Goal: Obtain resource: Obtain resource

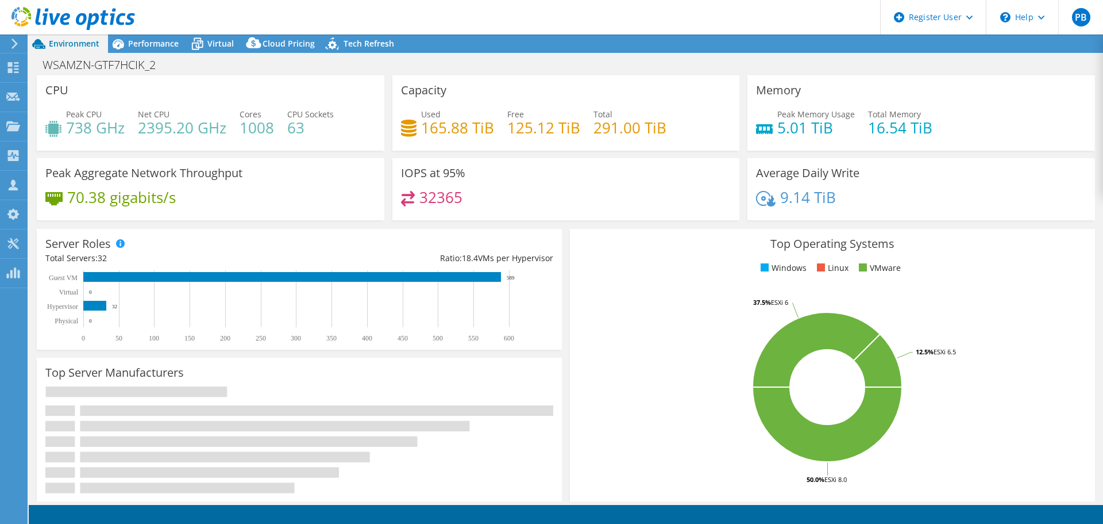
select select "USD"
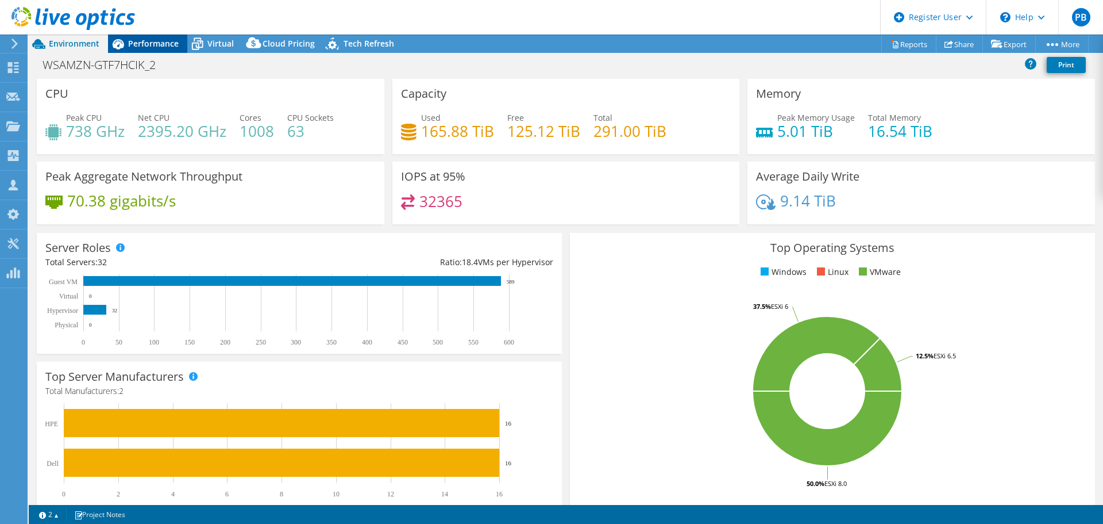
click at [147, 44] on span "Performance" at bounding box center [153, 43] width 51 height 11
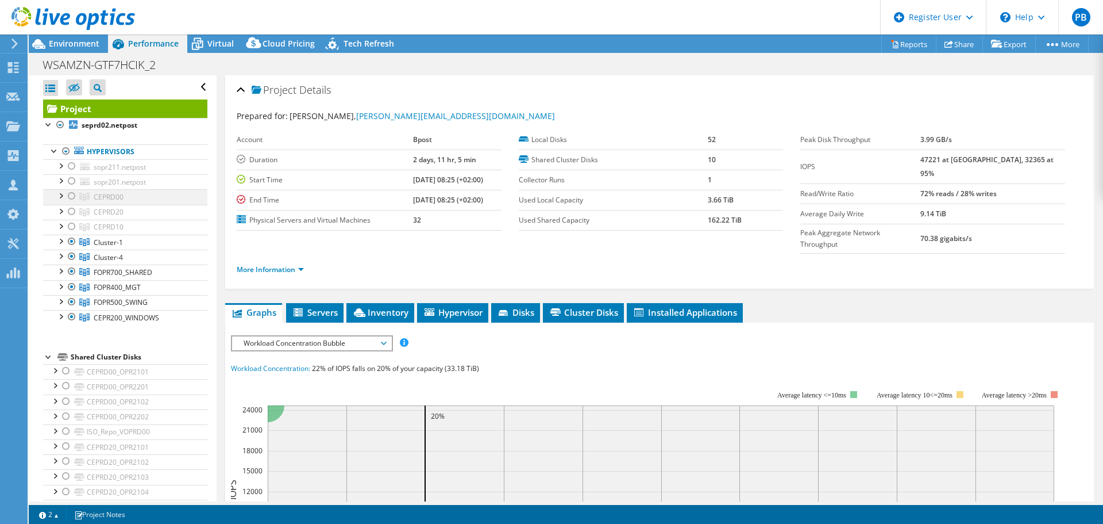
click at [60, 193] on div at bounding box center [60, 194] width 11 height 11
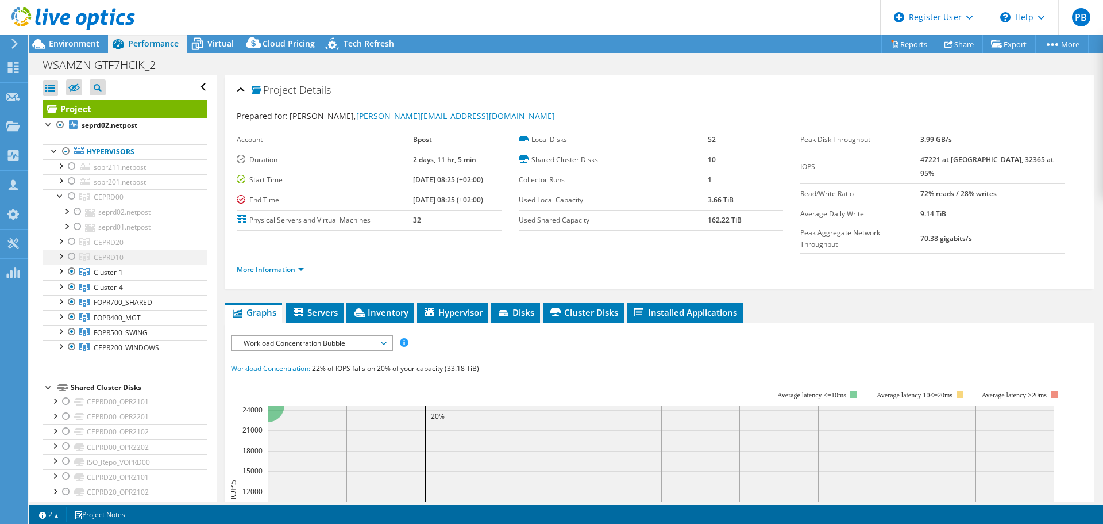
click at [63, 258] on div at bounding box center [60, 254] width 11 height 11
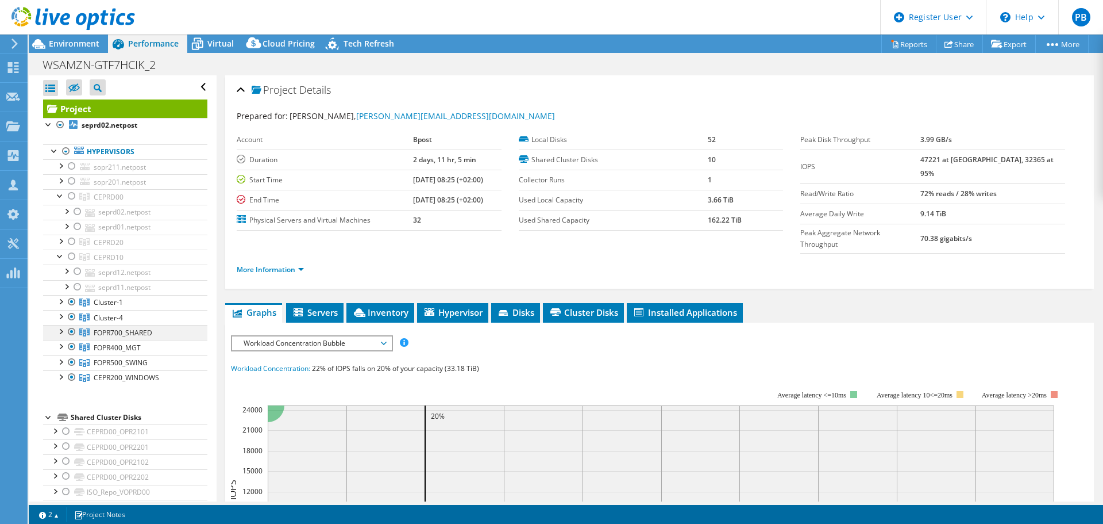
click at [73, 331] on div at bounding box center [71, 332] width 11 height 14
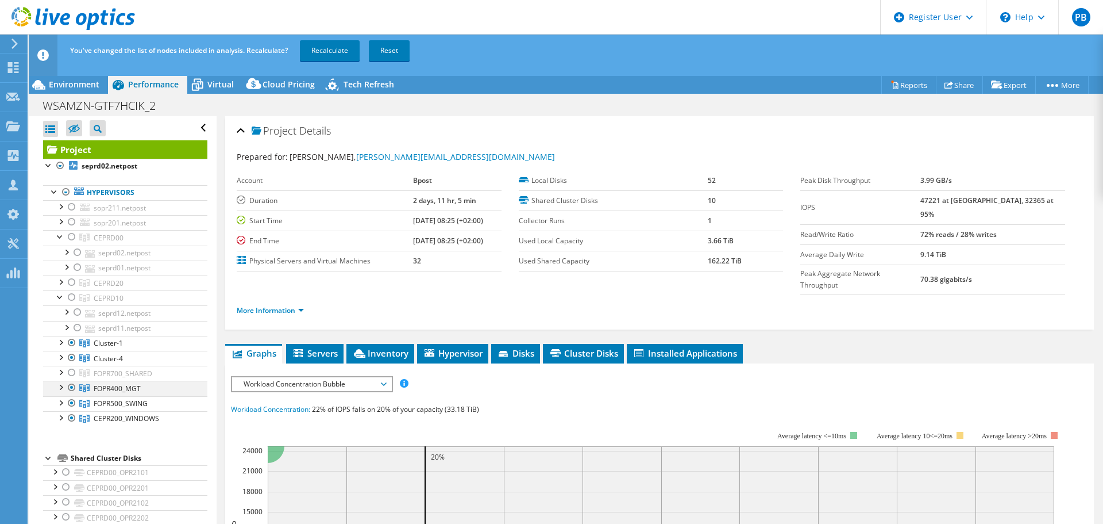
click at [72, 387] on div at bounding box center [71, 387] width 11 height 14
click at [71, 403] on div at bounding box center [71, 403] width 11 height 14
click at [68, 414] on div at bounding box center [71, 418] width 11 height 14
click at [60, 283] on div at bounding box center [60, 280] width 11 height 11
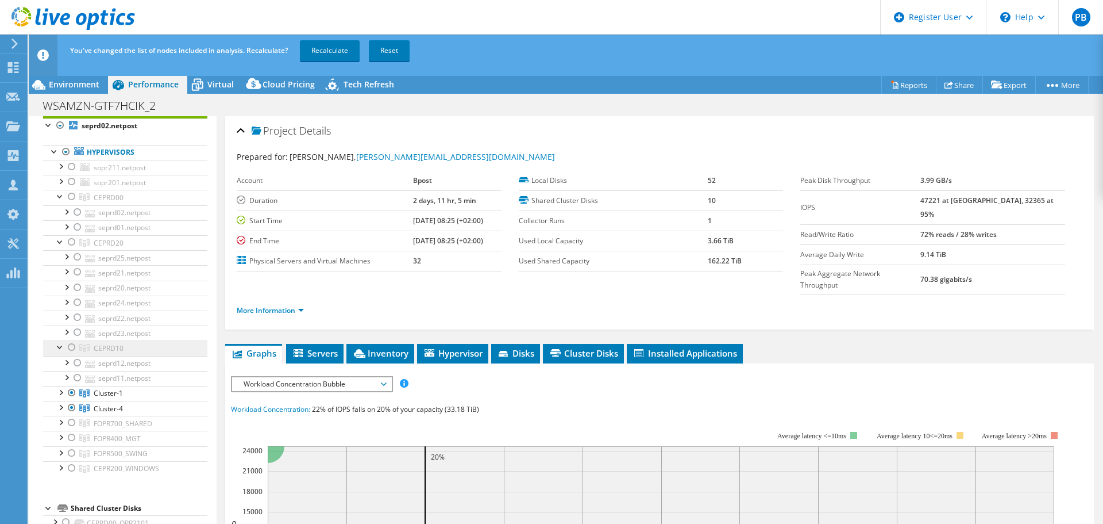
scroll to position [57, 0]
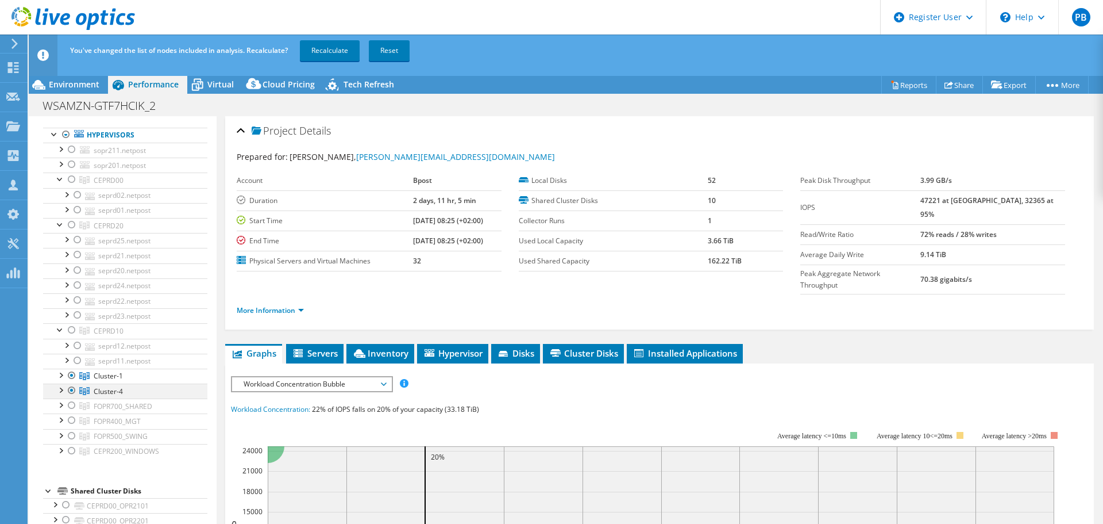
click at [61, 391] on div at bounding box center [60, 388] width 11 height 11
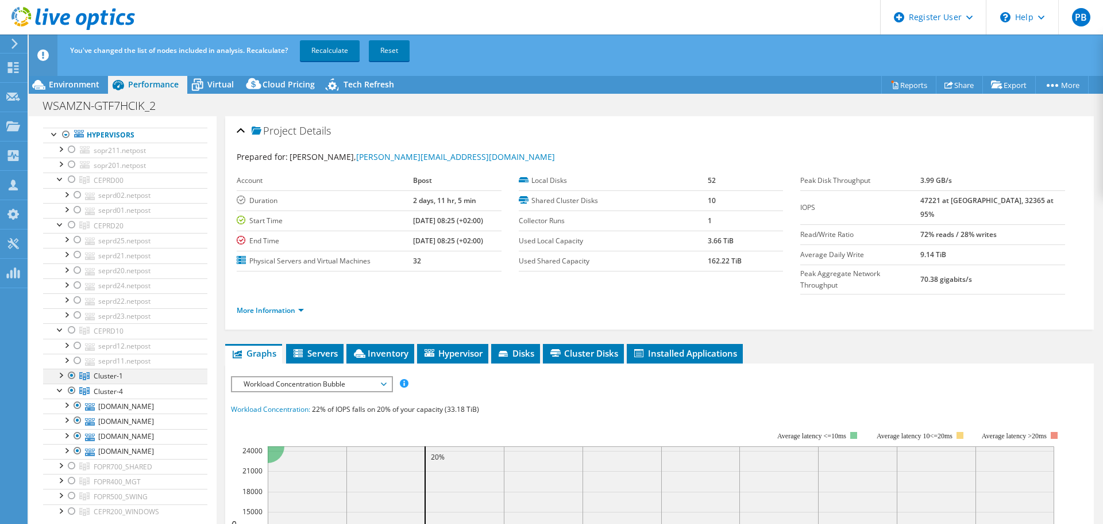
click at [69, 376] on div at bounding box center [71, 375] width 11 height 14
click at [72, 329] on div at bounding box center [71, 330] width 11 height 14
click at [340, 49] on link "Recalculate" at bounding box center [330, 50] width 60 height 21
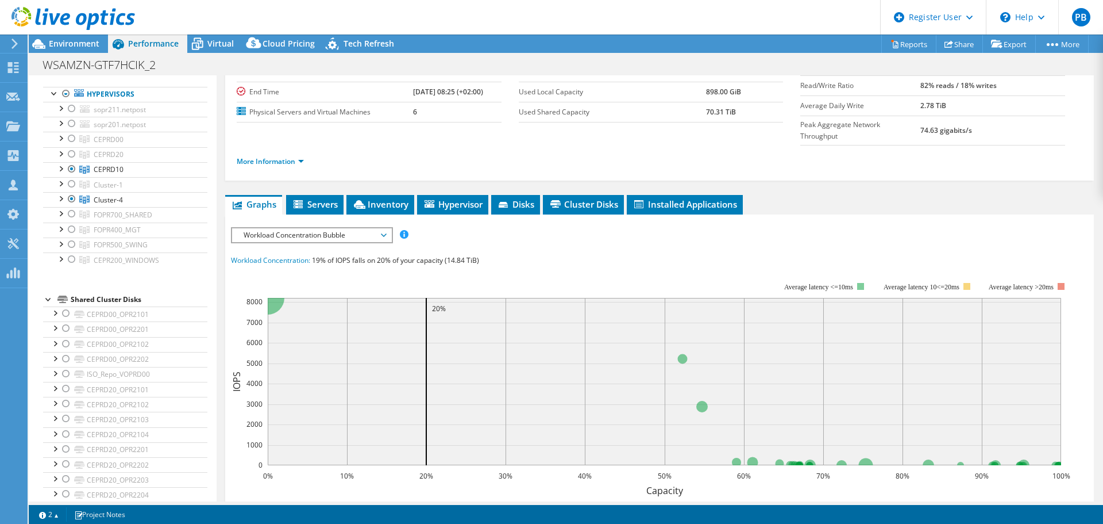
scroll to position [115, 0]
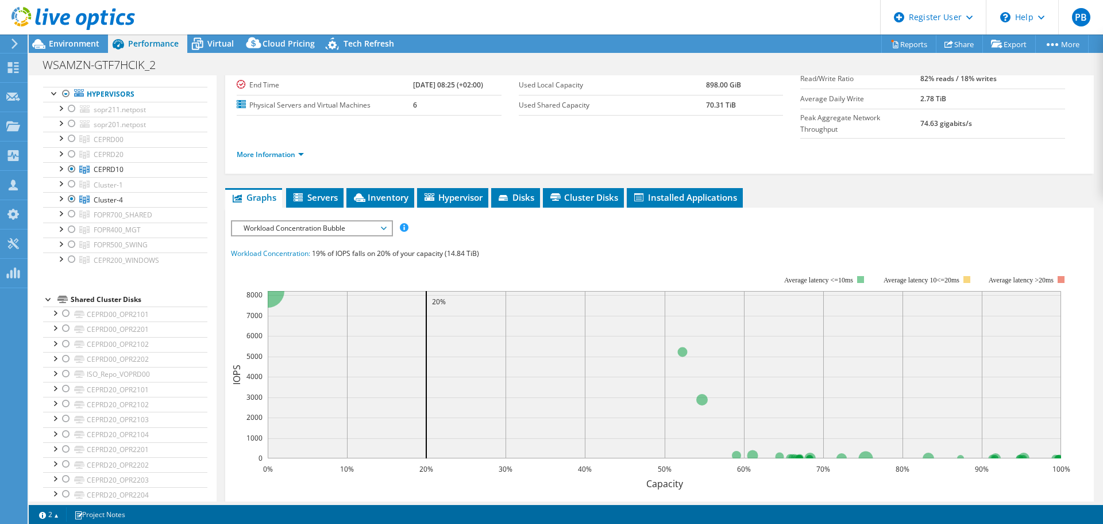
click at [385, 221] on span "Workload Concentration Bubble" at bounding box center [312, 228] width 148 height 14
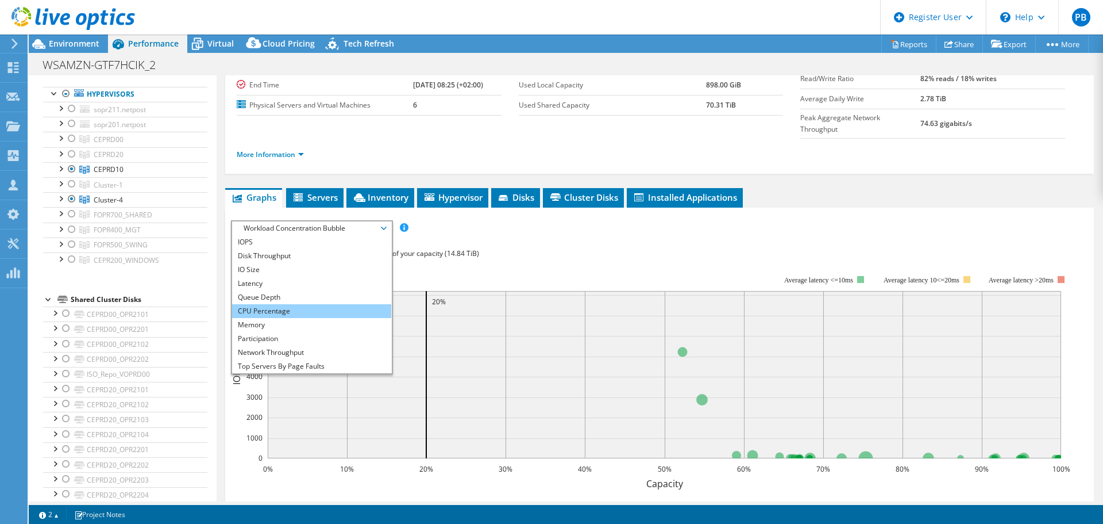
click at [328, 304] on li "CPU Percentage" at bounding box center [311, 311] width 159 height 14
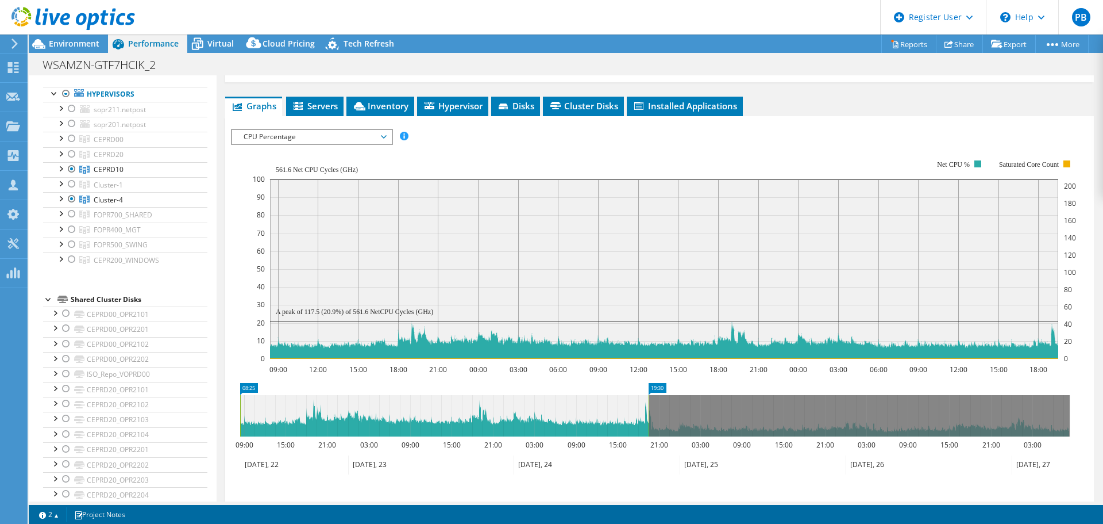
scroll to position [230, 0]
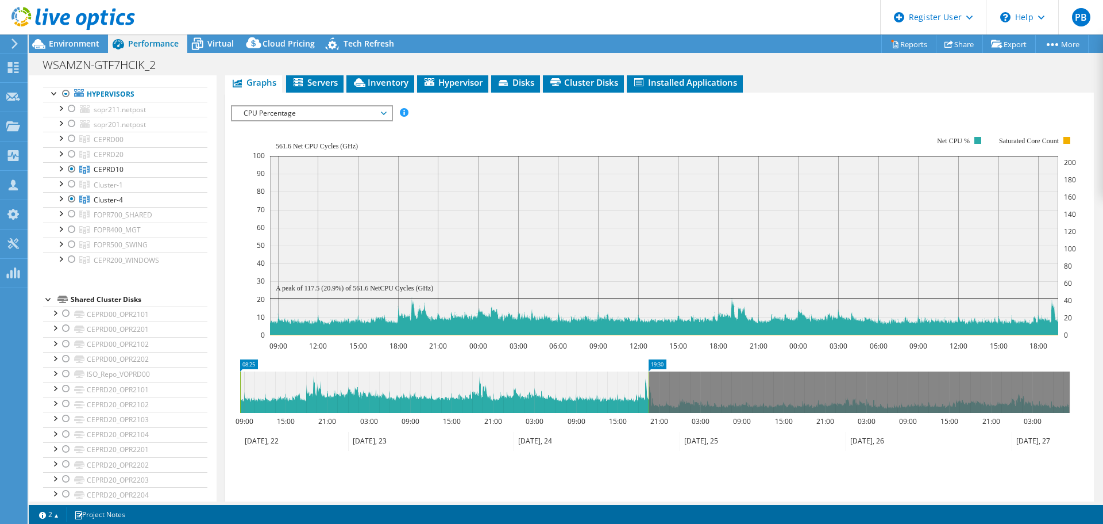
click at [325, 106] on span "CPU Percentage" at bounding box center [312, 113] width 148 height 14
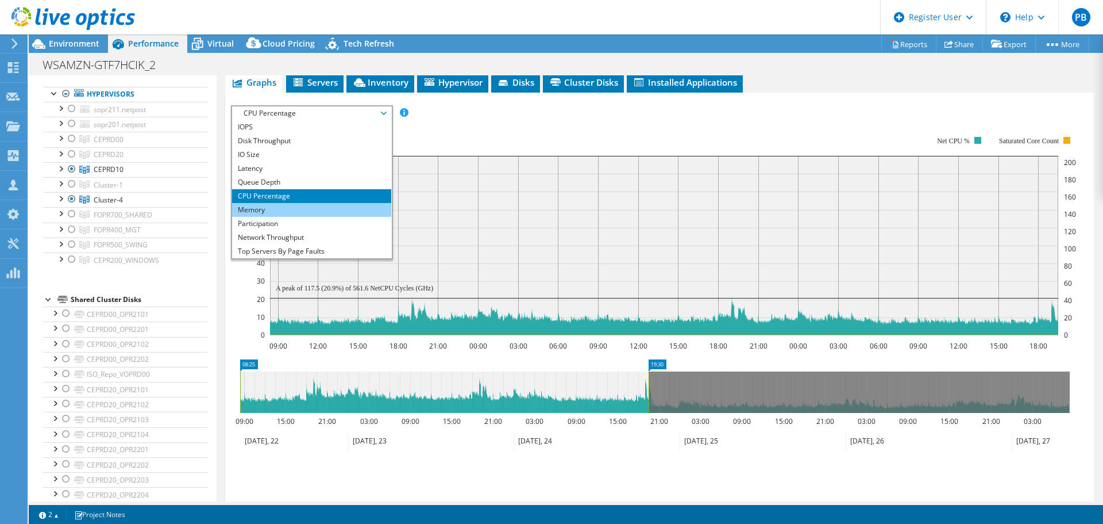
click at [297, 203] on li "Memory" at bounding box center [311, 210] width 159 height 14
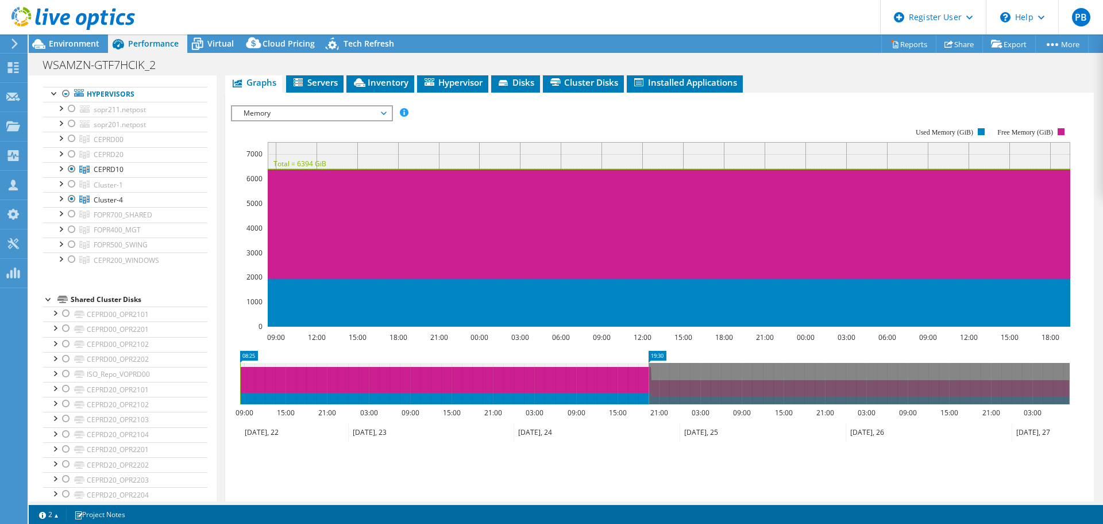
click at [337, 106] on span "Memory" at bounding box center [312, 113] width 148 height 14
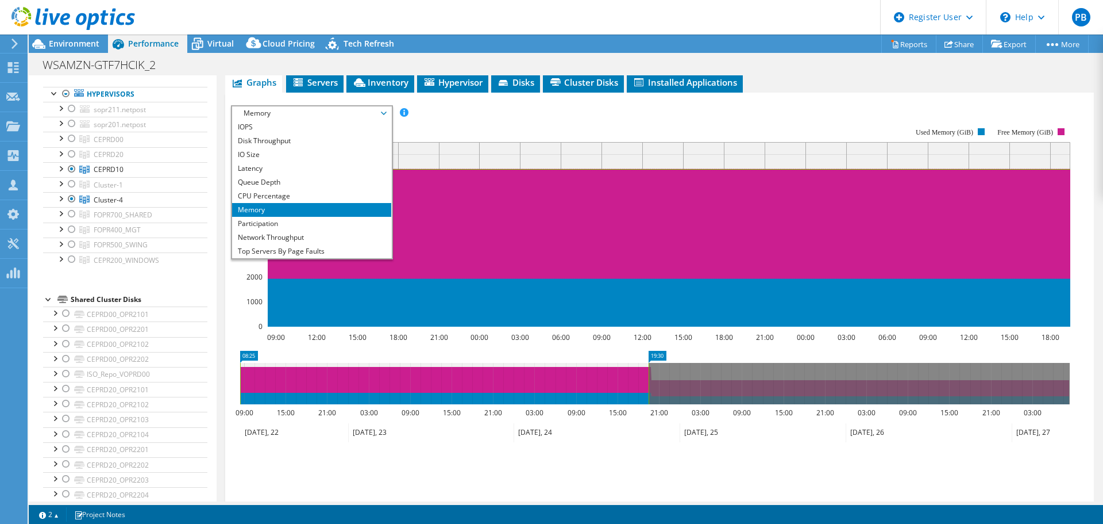
click at [517, 105] on div "IOPS Disk Throughput IO Size Latency Queue Depth CPU Percentage Memory Page Fau…" at bounding box center [659, 113] width 857 height 16
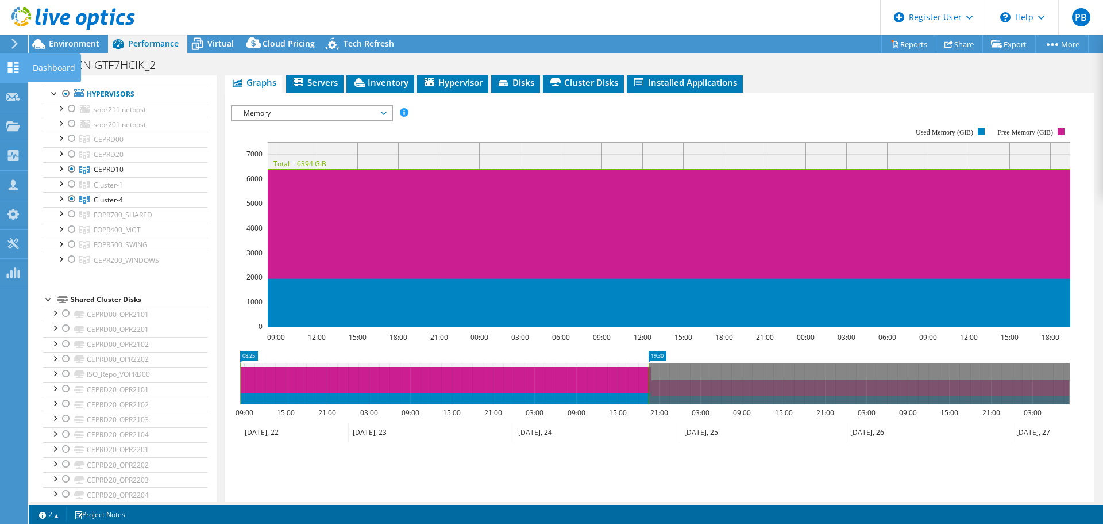
click at [45, 71] on div "Dashboard" at bounding box center [54, 67] width 54 height 29
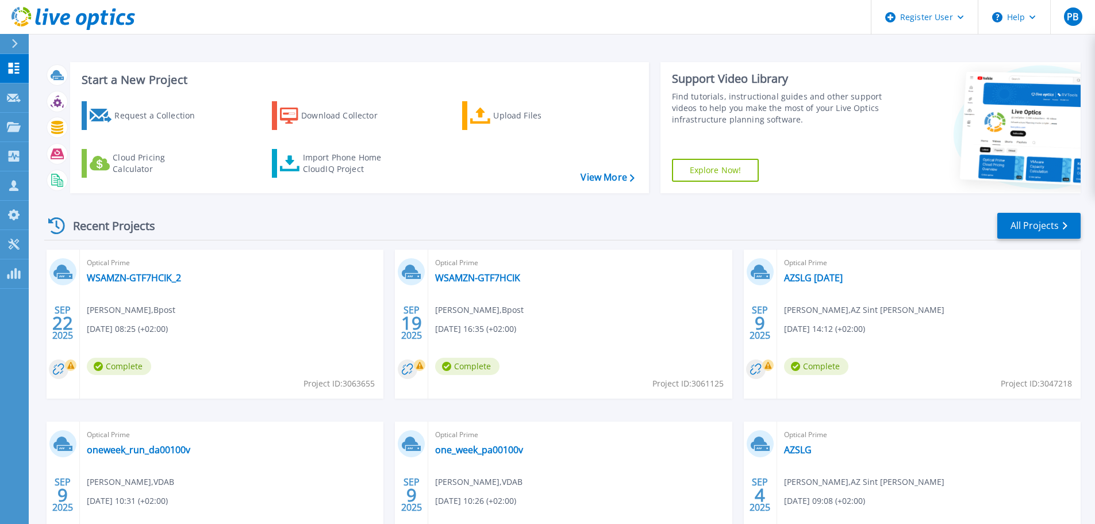
click at [359, 386] on span "Project ID: 3063655" at bounding box center [338, 383] width 71 height 13
copy span "3063655"
click at [123, 281] on link "WSAMZN-GTF7HCIK_2" at bounding box center [134, 277] width 94 height 11
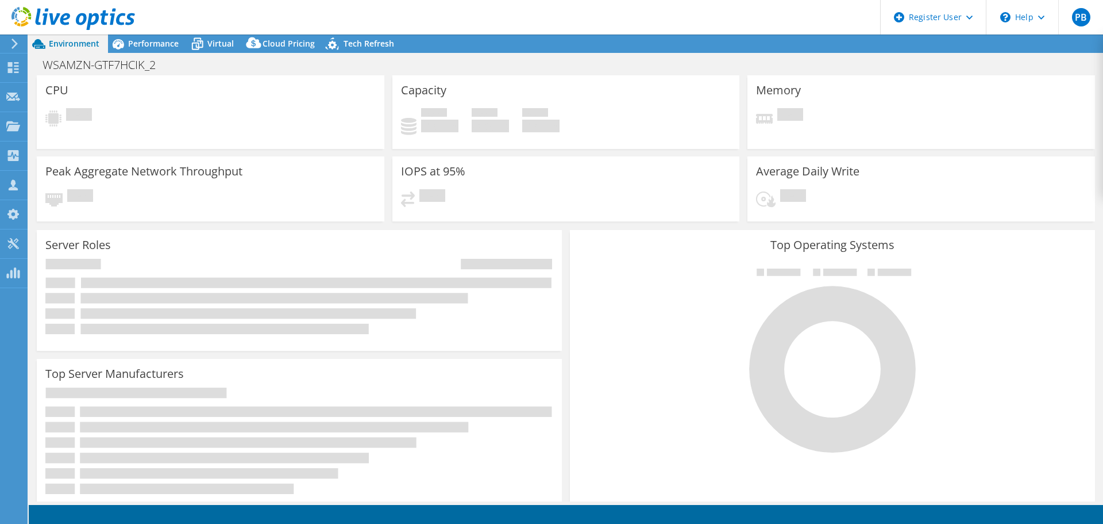
select select "USD"
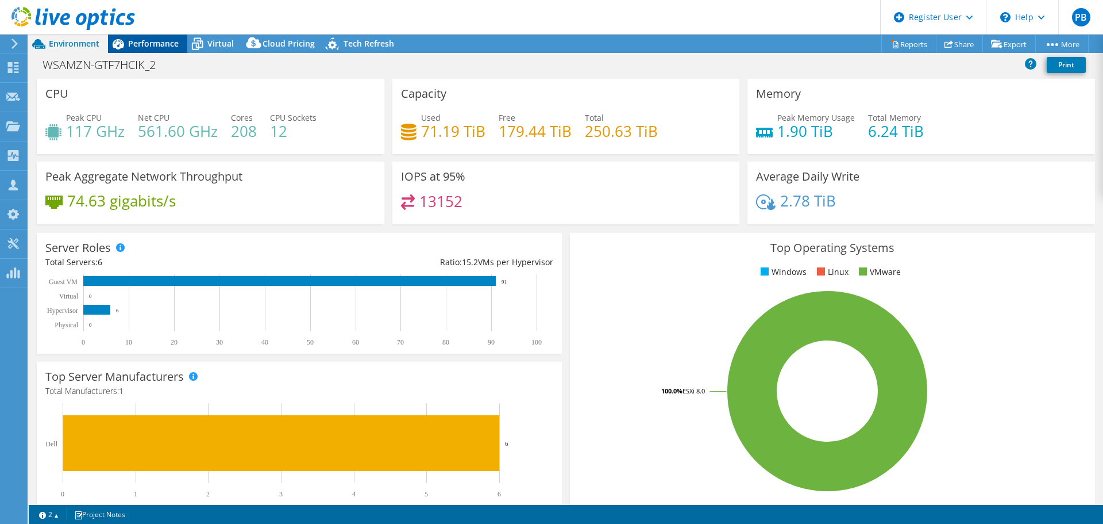
click at [141, 39] on span "Performance" at bounding box center [153, 43] width 51 height 11
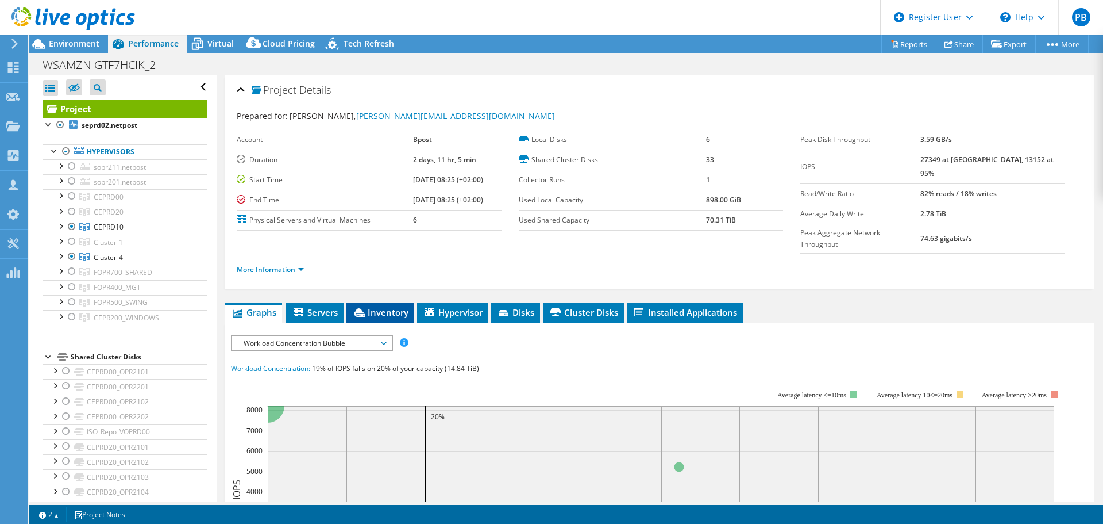
click at [384, 306] on span "Inventory" at bounding box center [380, 311] width 56 height 11
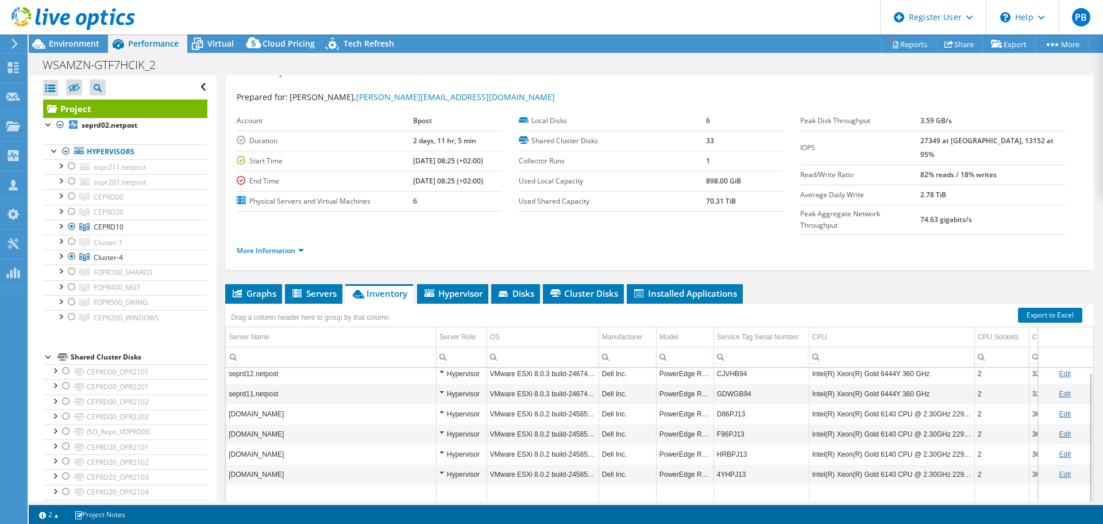
scroll to position [57, 0]
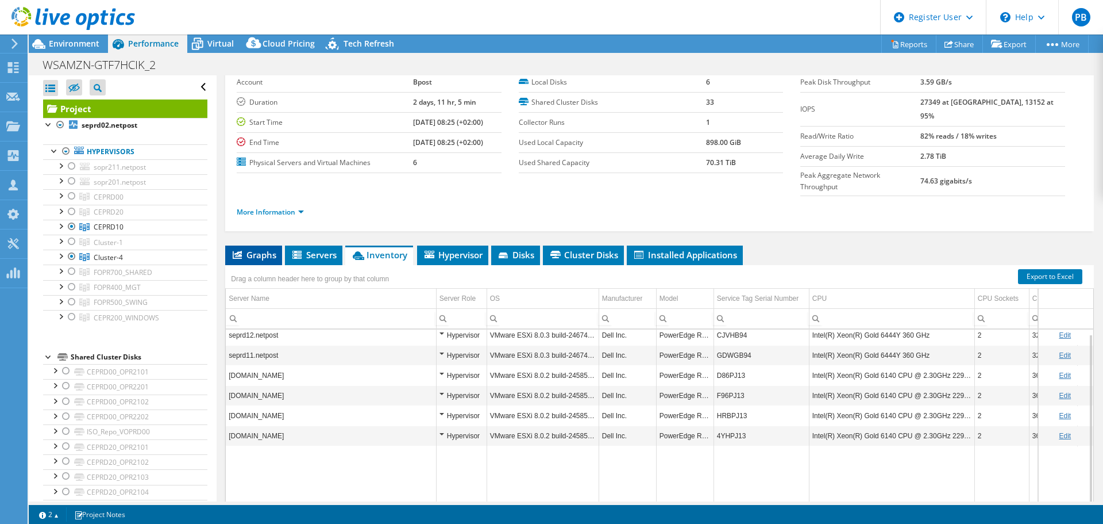
click at [267, 249] on span "Graphs" at bounding box center [253, 254] width 45 height 11
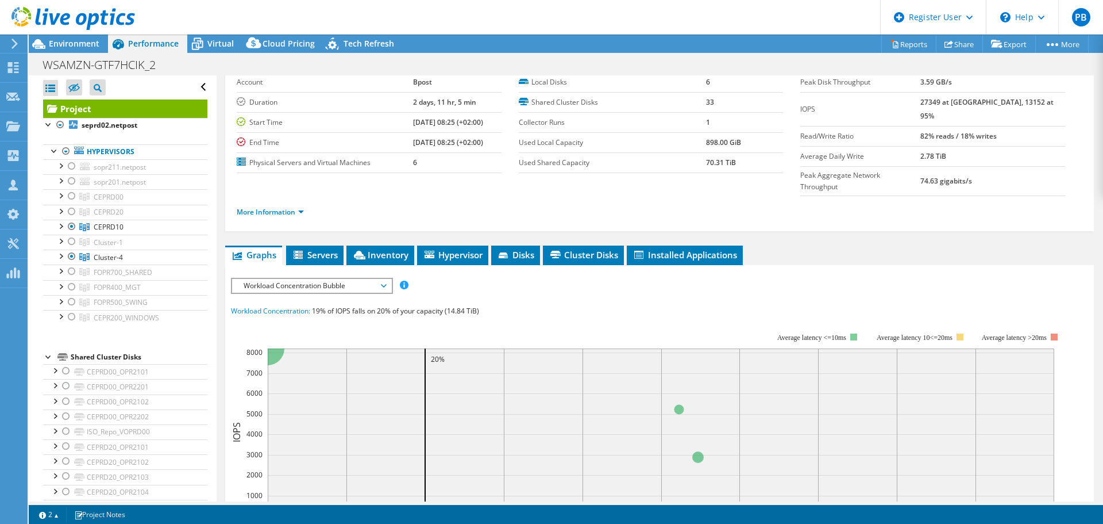
click at [375, 279] on span "Workload Concentration Bubble" at bounding box center [312, 286] width 148 height 14
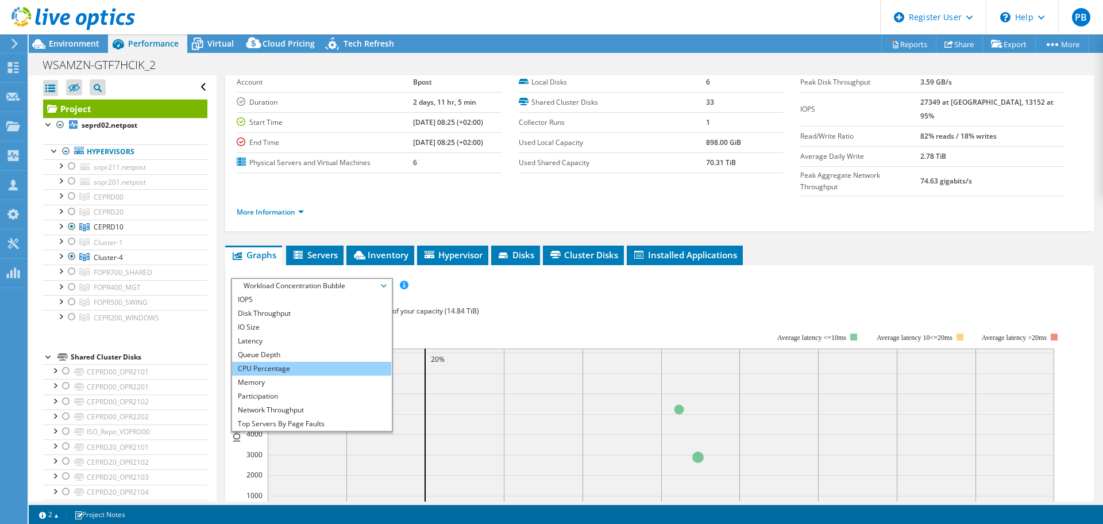
click at [280, 361] on li "CPU Percentage" at bounding box center [311, 368] width 159 height 14
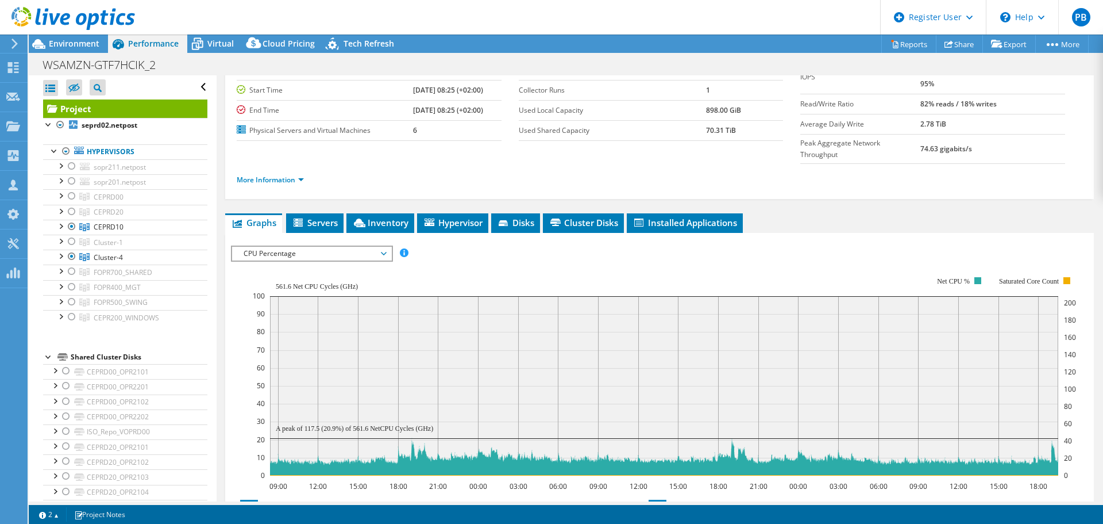
scroll to position [115, 0]
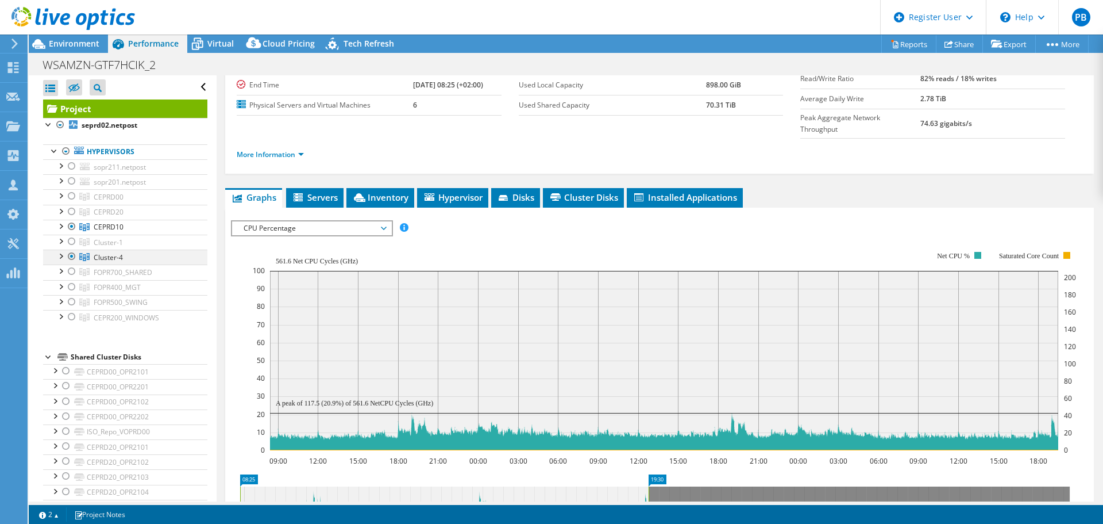
click at [71, 256] on div at bounding box center [71, 256] width 11 height 14
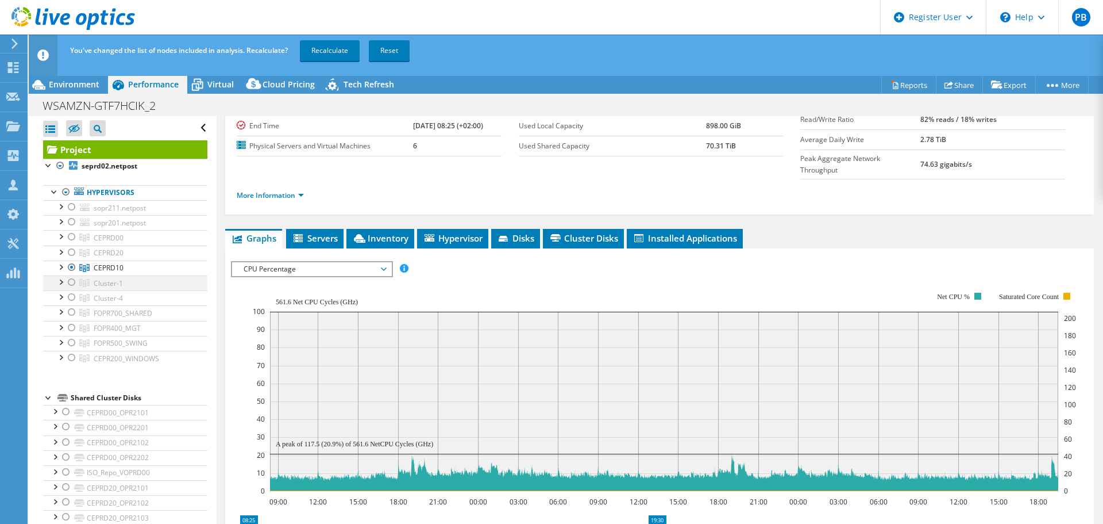
click at [72, 282] on div at bounding box center [71, 282] width 11 height 14
click at [69, 267] on div at bounding box center [71, 267] width 11 height 14
click at [71, 254] on div at bounding box center [71, 252] width 11 height 14
click at [332, 48] on link "Recalculate" at bounding box center [330, 50] width 60 height 21
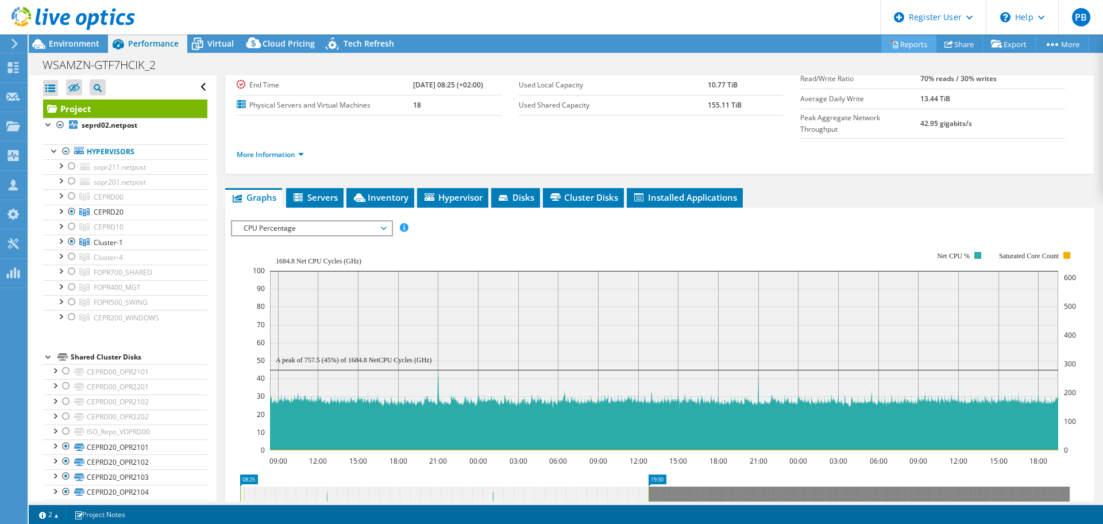
click at [903, 41] on link "Reports" at bounding box center [909, 44] width 55 height 18
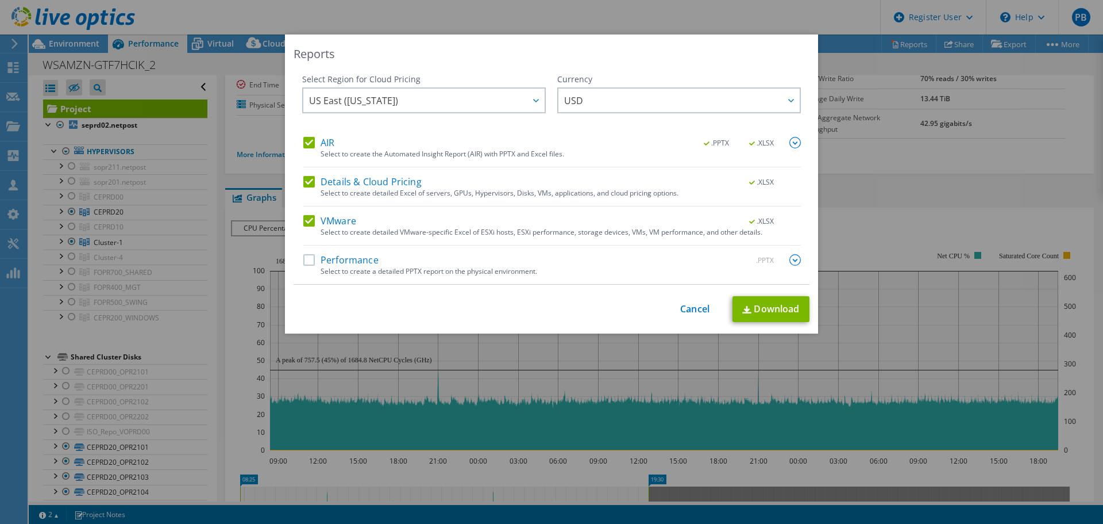
click at [305, 144] on label "AIR" at bounding box center [318, 142] width 31 height 11
click at [0, 0] on input "AIR" at bounding box center [0, 0] width 0 height 0
click at [307, 182] on label "Details & Cloud Pricing" at bounding box center [362, 181] width 118 height 11
click at [0, 0] on input "Details & Cloud Pricing" at bounding box center [0, 0] width 0 height 0
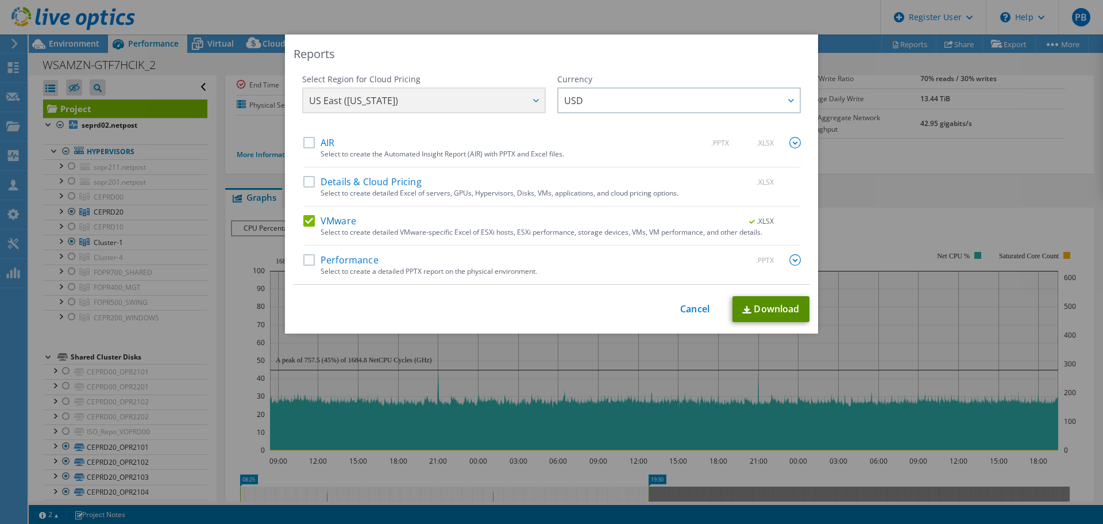
click at [779, 311] on link "Download" at bounding box center [771, 309] width 77 height 26
click at [692, 307] on link "Cancel" at bounding box center [694, 308] width 29 height 11
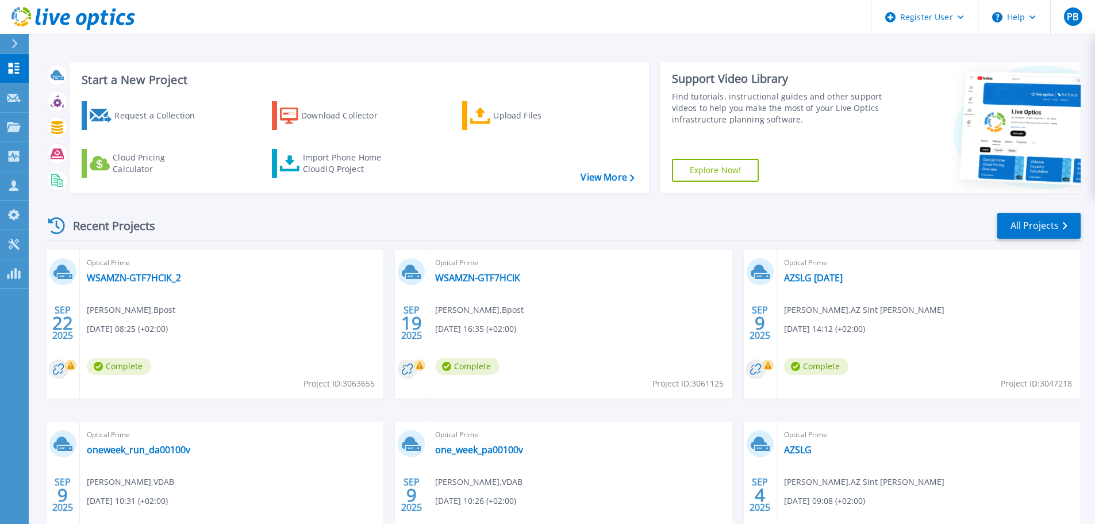
click at [360, 385] on span "Project ID: 3063655" at bounding box center [338, 383] width 71 height 13
click at [359, 385] on span "Project ID: 3063655" at bounding box center [338, 383] width 71 height 13
copy span "3063655"
click at [136, 278] on link "WSAMZN-GTF7HCIK_2" at bounding box center [134, 277] width 94 height 11
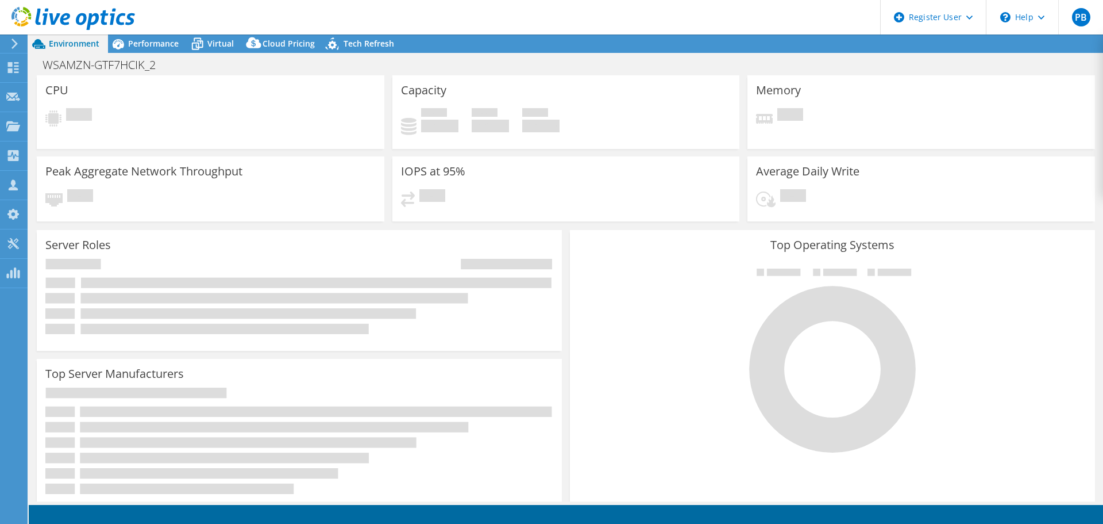
select select "USD"
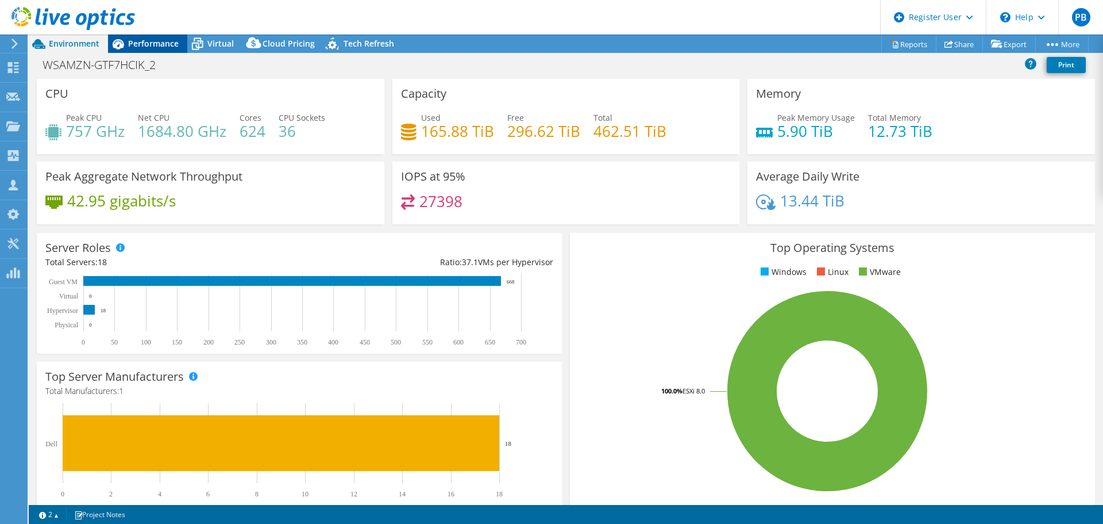
click at [166, 47] on span "Performance" at bounding box center [153, 43] width 51 height 11
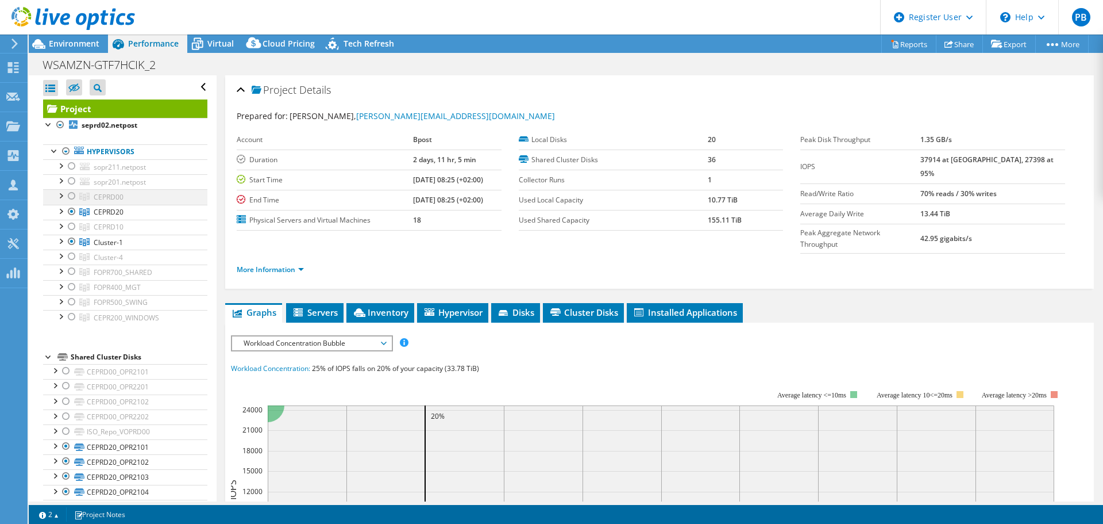
click at [71, 196] on div at bounding box center [71, 196] width 11 height 14
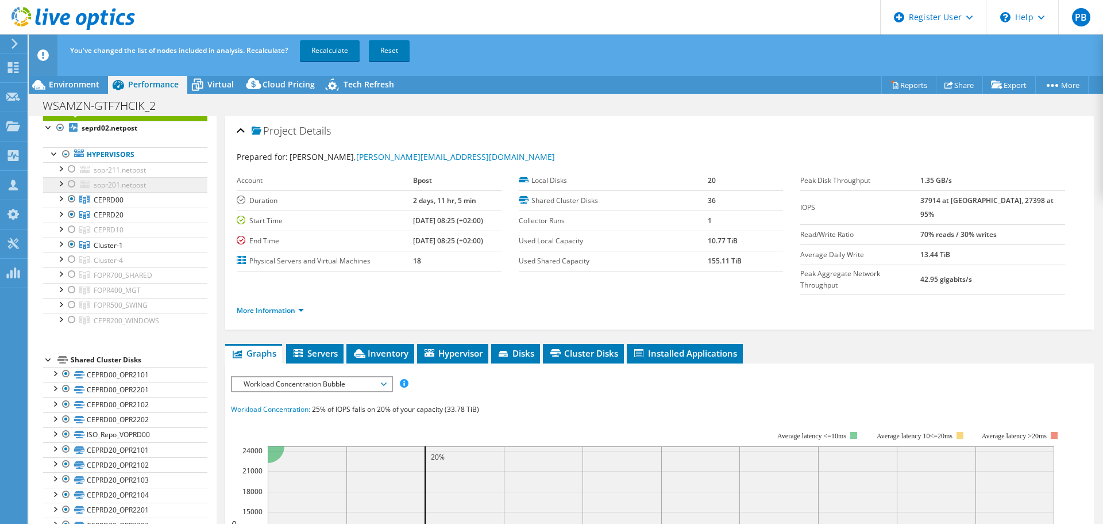
scroll to position [57, 0]
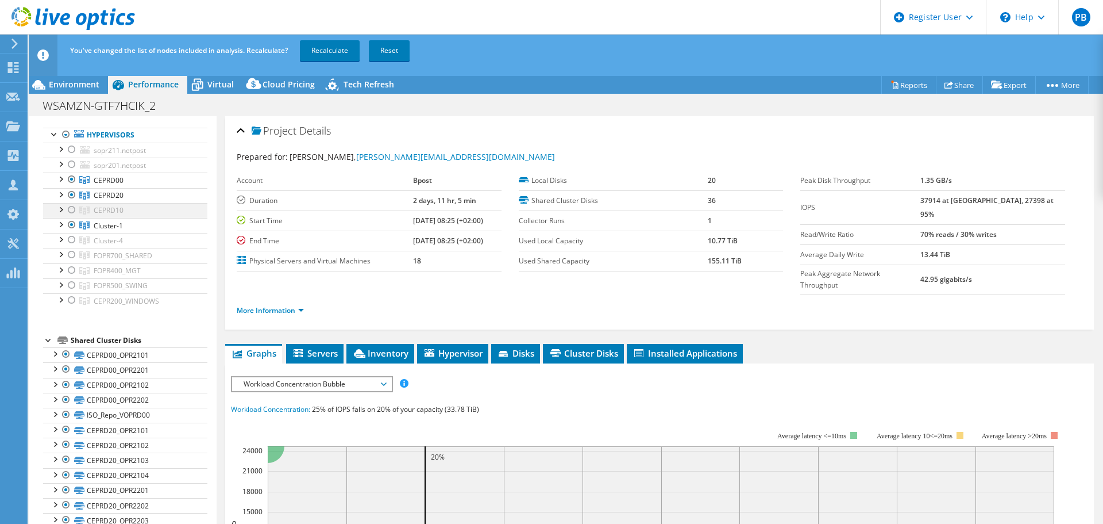
click at [75, 210] on div at bounding box center [71, 210] width 11 height 14
click at [72, 241] on div at bounding box center [71, 240] width 11 height 14
click at [329, 49] on link "Recalculate" at bounding box center [330, 50] width 60 height 21
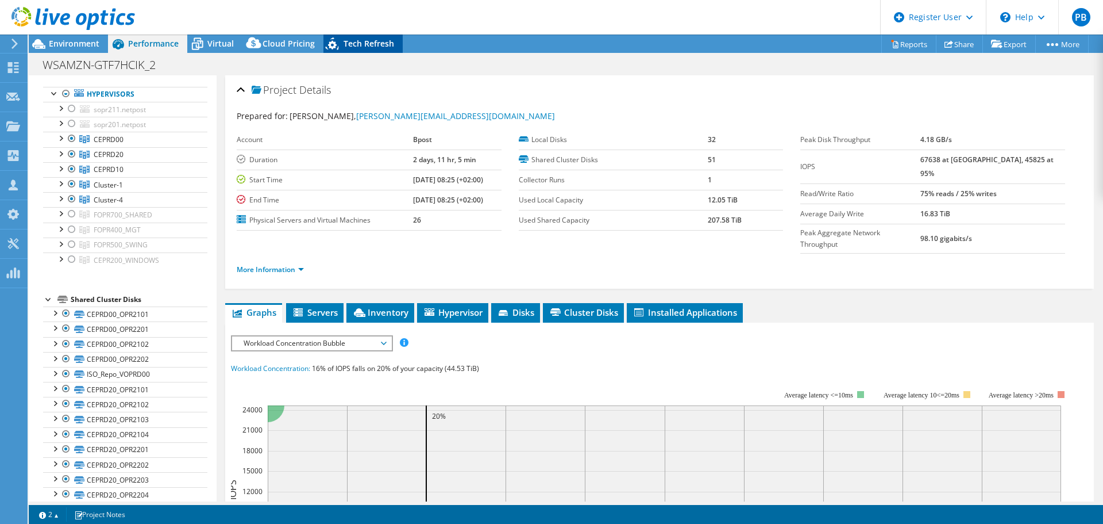
click at [361, 45] on span "Tech Refresh" at bounding box center [369, 43] width 51 height 11
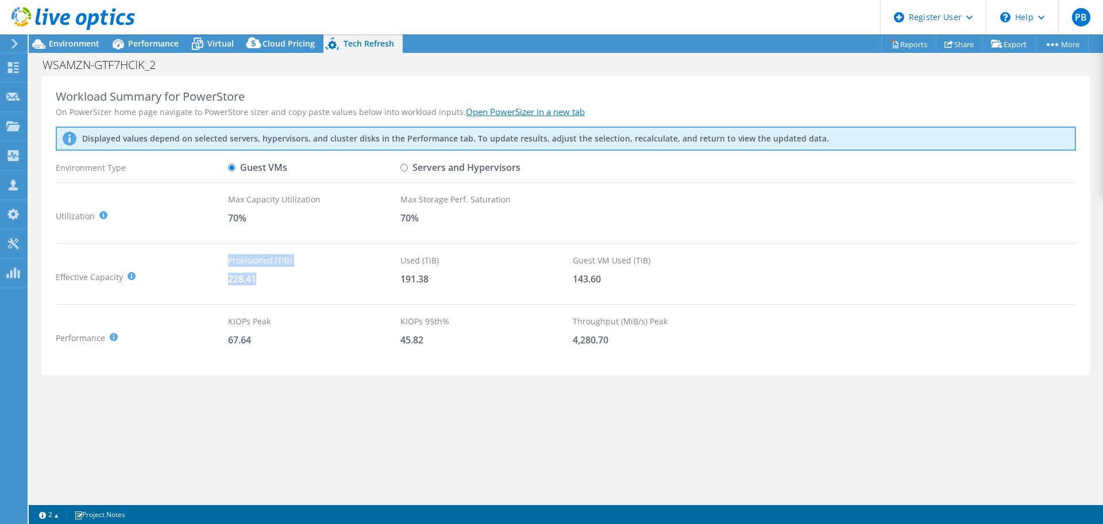
drag, startPoint x: 225, startPoint y: 279, endPoint x: 261, endPoint y: 279, distance: 36.2
click at [261, 279] on div "Effective Capacity Provisioned (TiB) : Total virtual disk size of all VMs on se…" at bounding box center [566, 276] width 1021 height 45
click at [321, 387] on div "Workload Summary for PowerStore On PowerSizer home page navigate to PowerStore …" at bounding box center [566, 288] width 1075 height 426
drag, startPoint x: 228, startPoint y: 342, endPoint x: 256, endPoint y: 341, distance: 28.8
click at [256, 341] on div "Performance KIOPS Peak : Sum of peak read/write IOPS, calculated at 95th percen…" at bounding box center [566, 337] width 1021 height 45
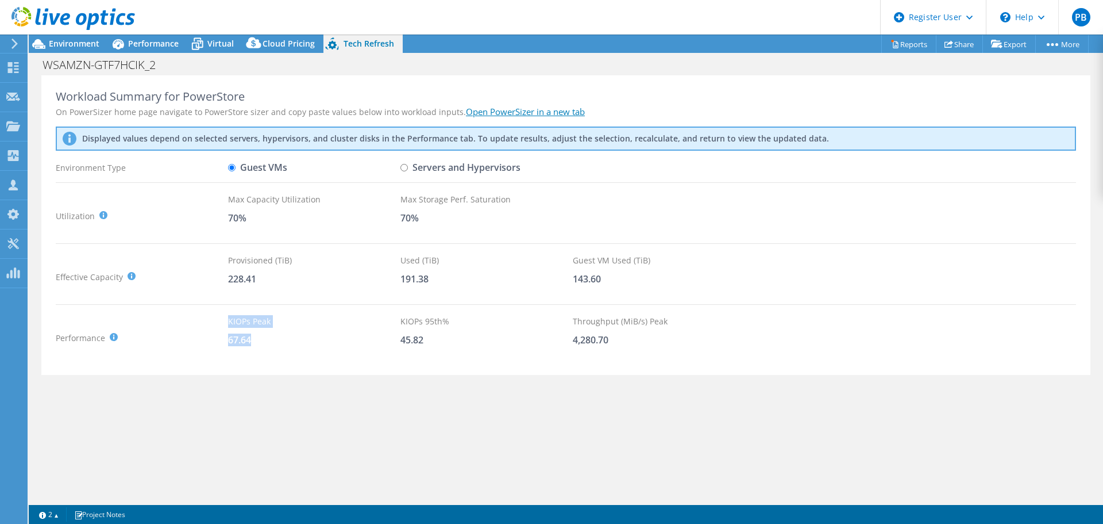
click at [259, 361] on div "Workload Summary for PowerStore On PowerSizer home page navigate to PowerStore …" at bounding box center [565, 225] width 1049 height 300
click at [144, 40] on span "Performance" at bounding box center [153, 43] width 51 height 11
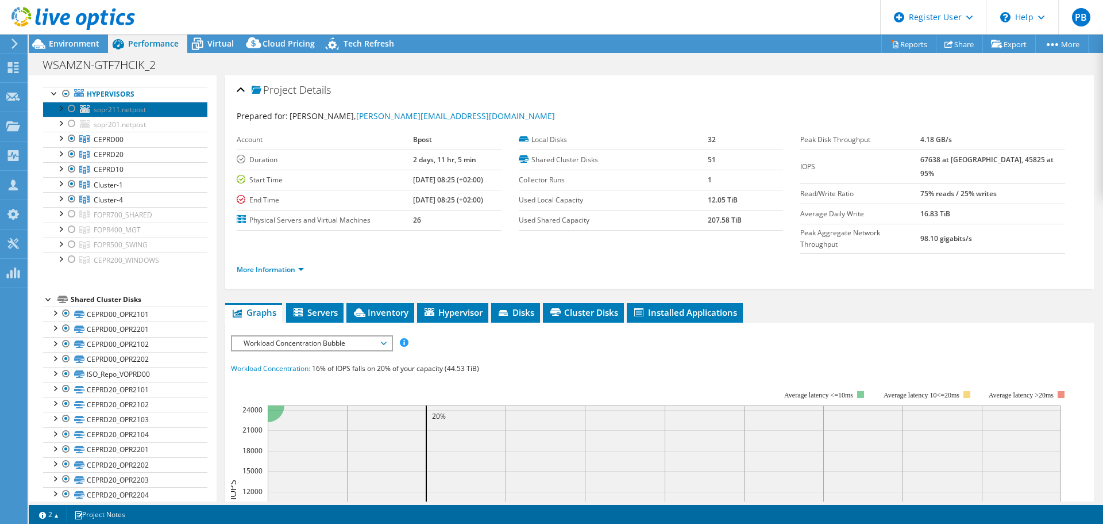
click at [88, 111] on icon at bounding box center [85, 108] width 10 height 7
